Goal: Transaction & Acquisition: Book appointment/travel/reservation

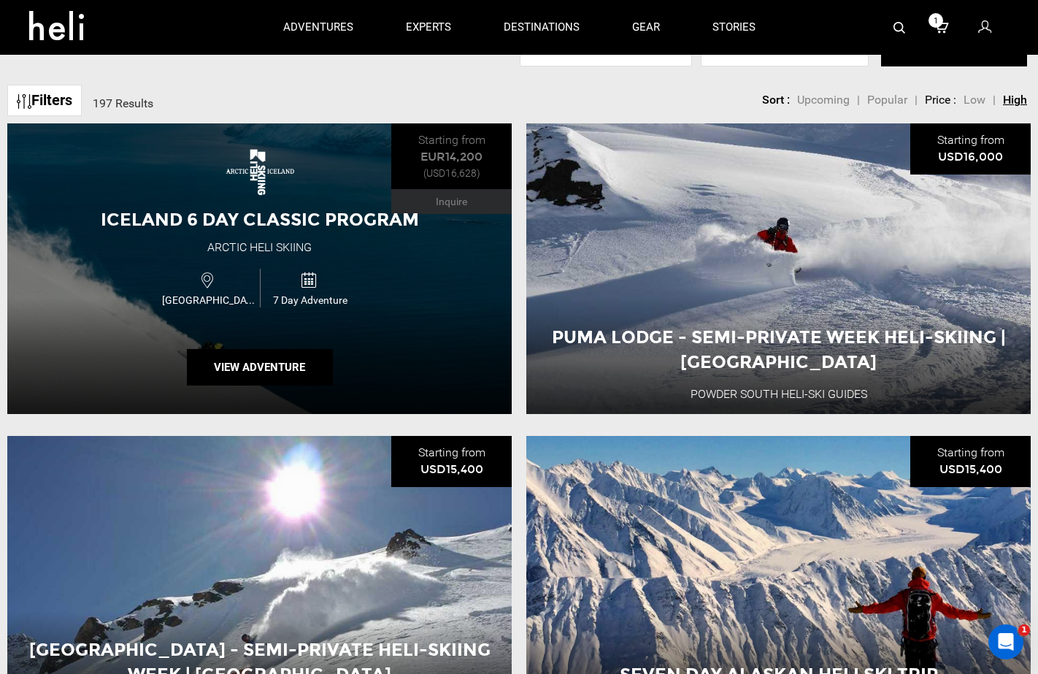
scroll to position [506, 0]
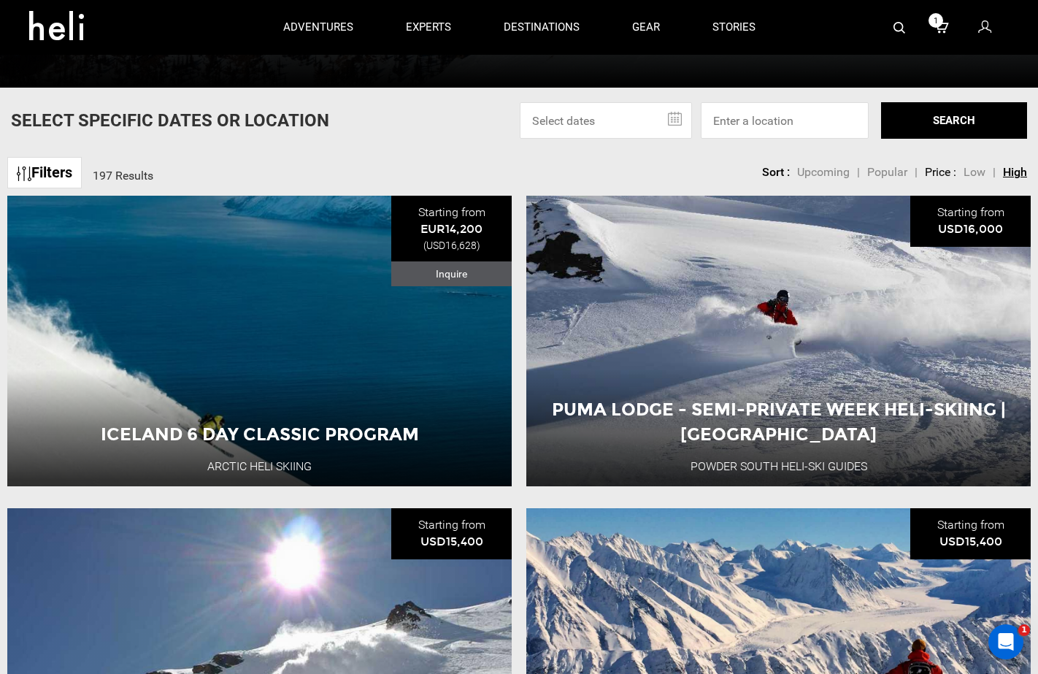
click at [58, 29] on icon at bounding box center [62, 20] width 66 height 23
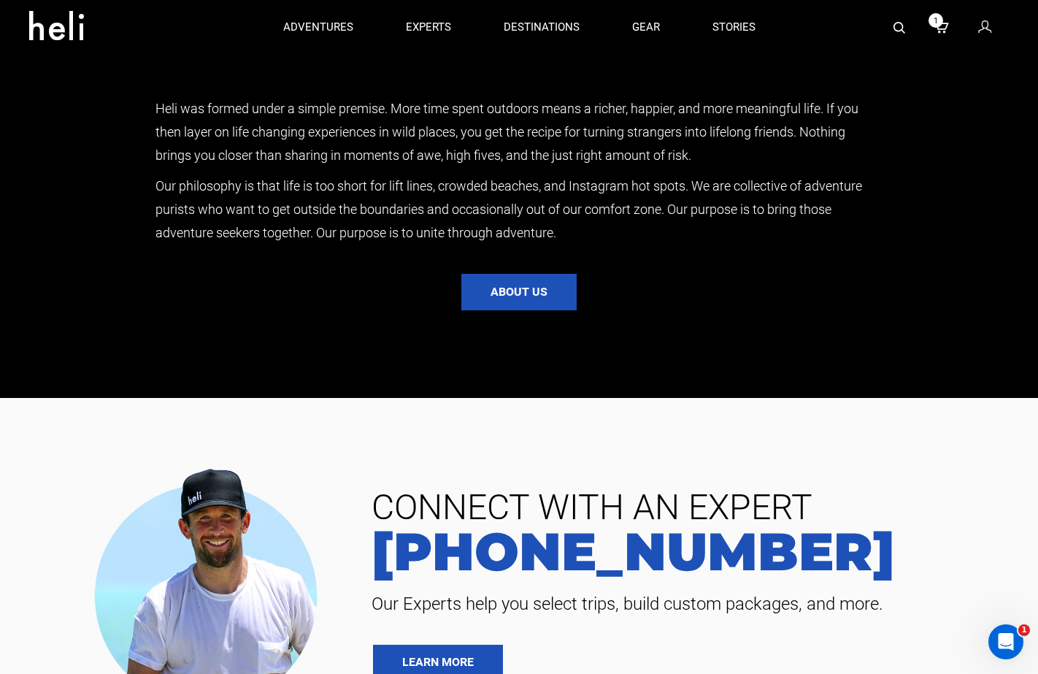
scroll to position [2949, 0]
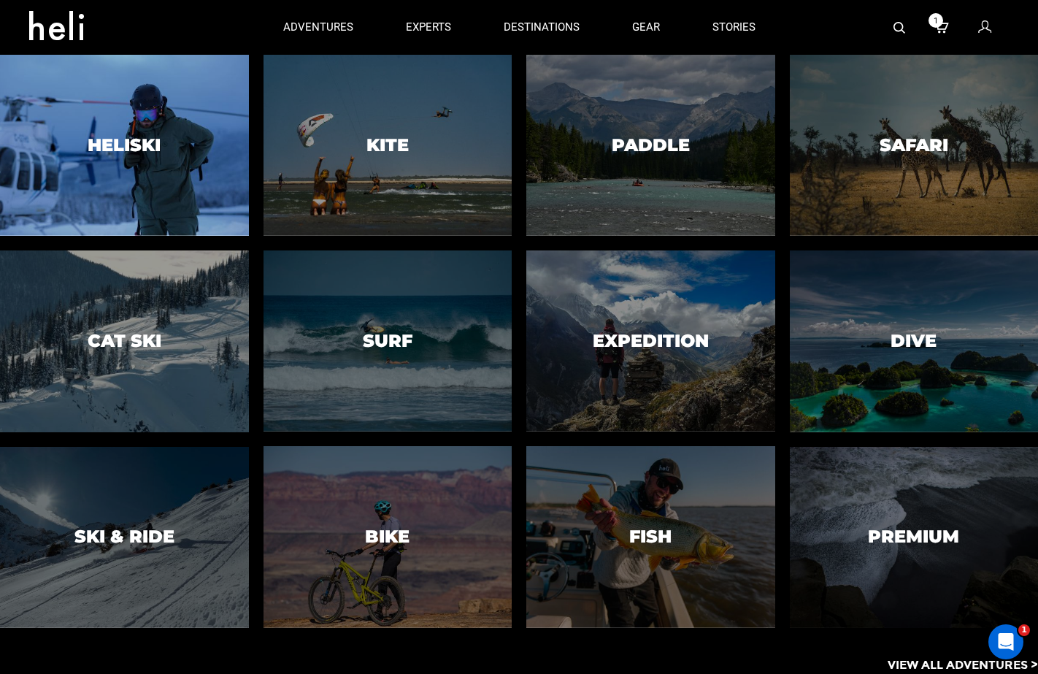
click at [208, 188] on div at bounding box center [124, 145] width 253 height 185
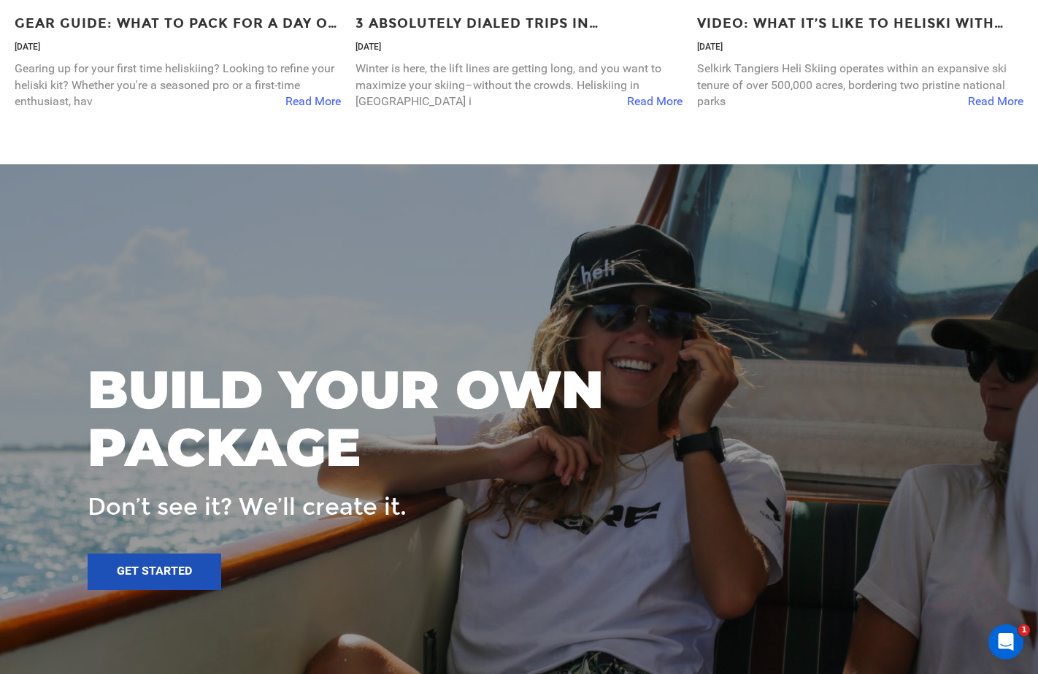
scroll to position [4601, 0]
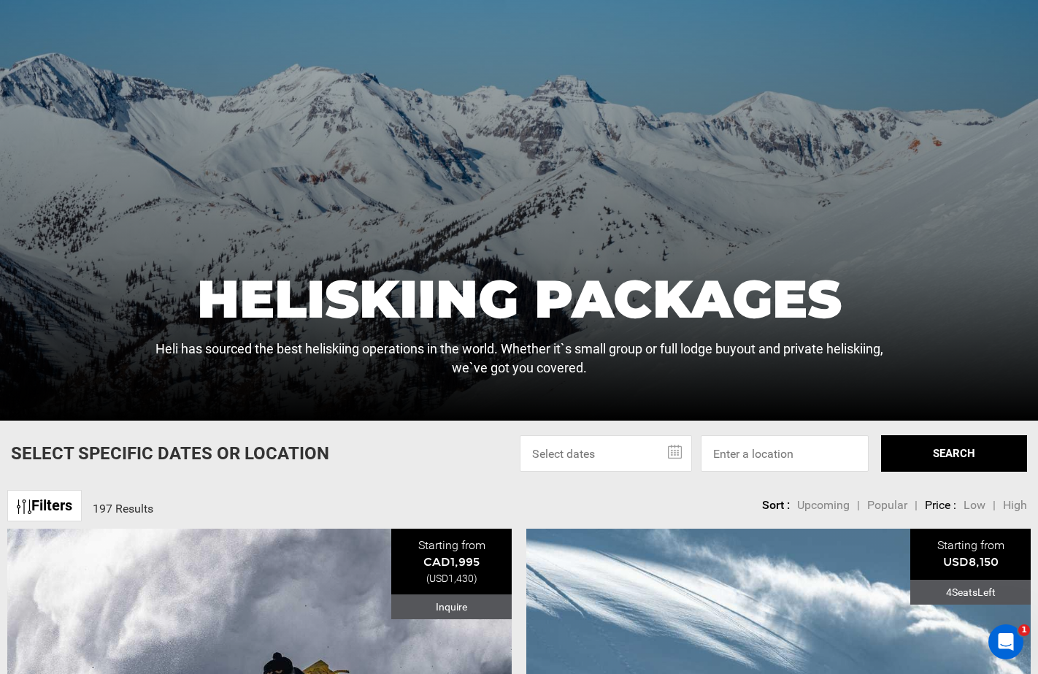
scroll to position [175, 0]
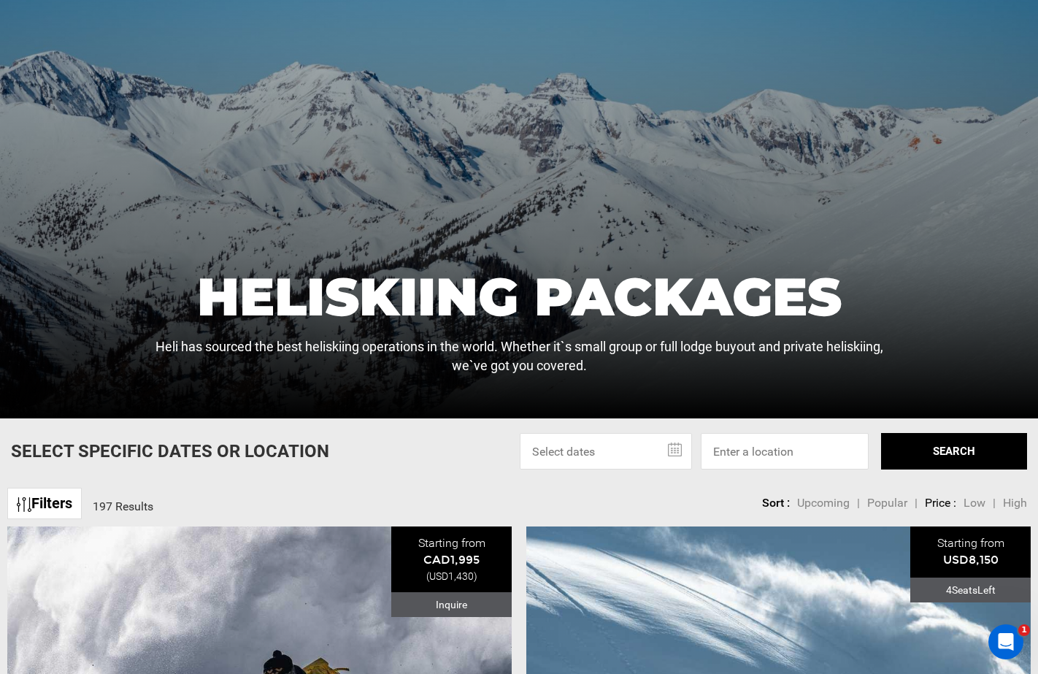
click at [652, 452] on input "text" at bounding box center [606, 451] width 172 height 36
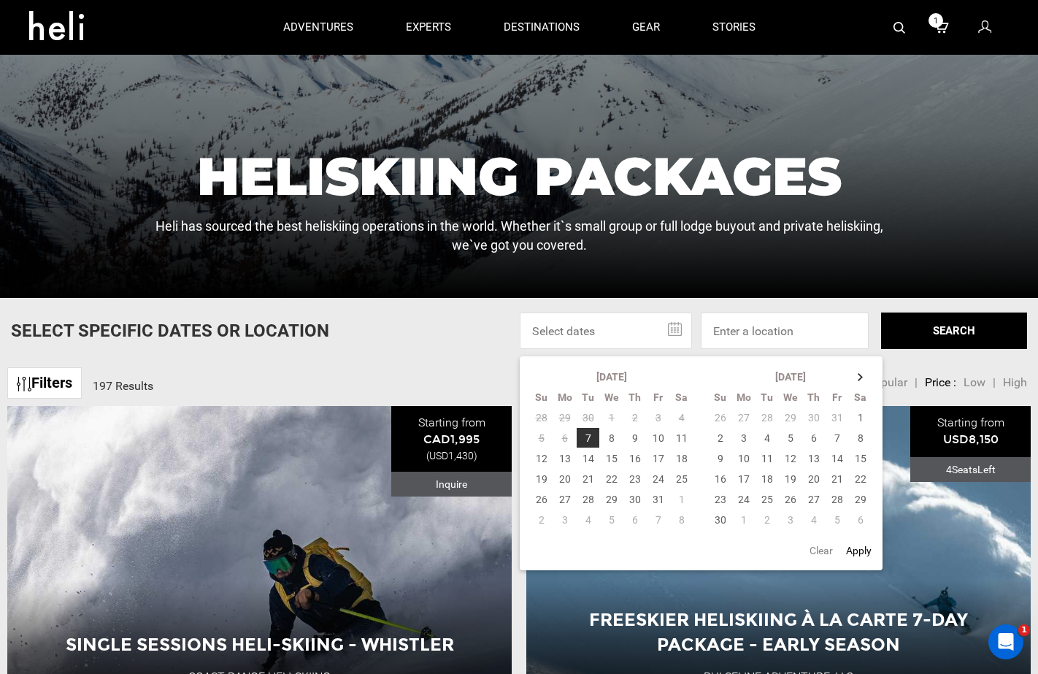
scroll to position [295, 0]
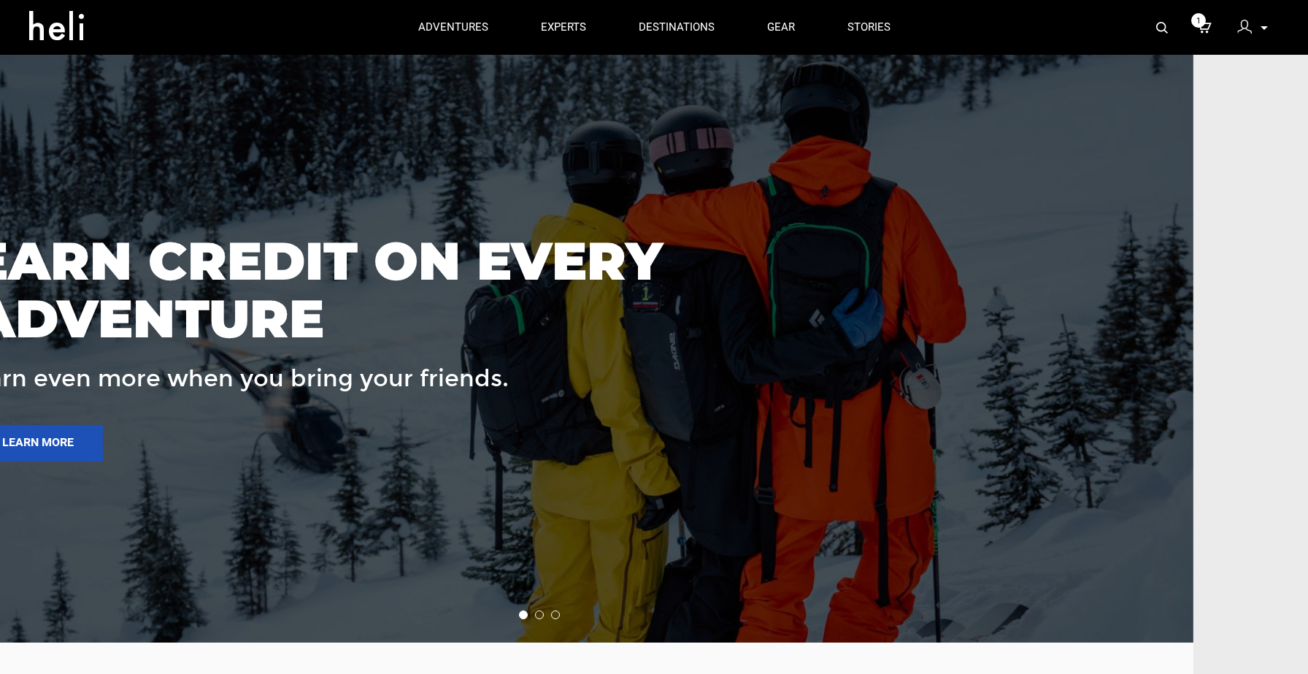
scroll to position [4983, 131]
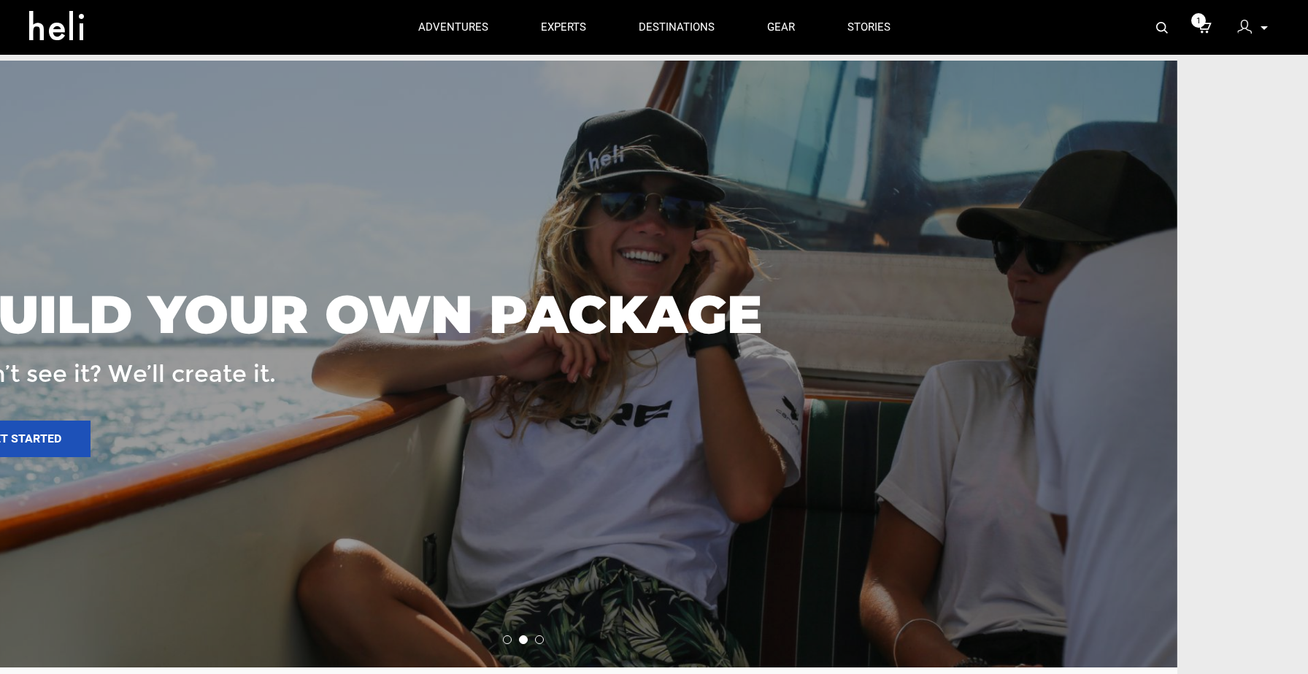
scroll to position [4959, 131]
